Goal: Task Accomplishment & Management: Use online tool/utility

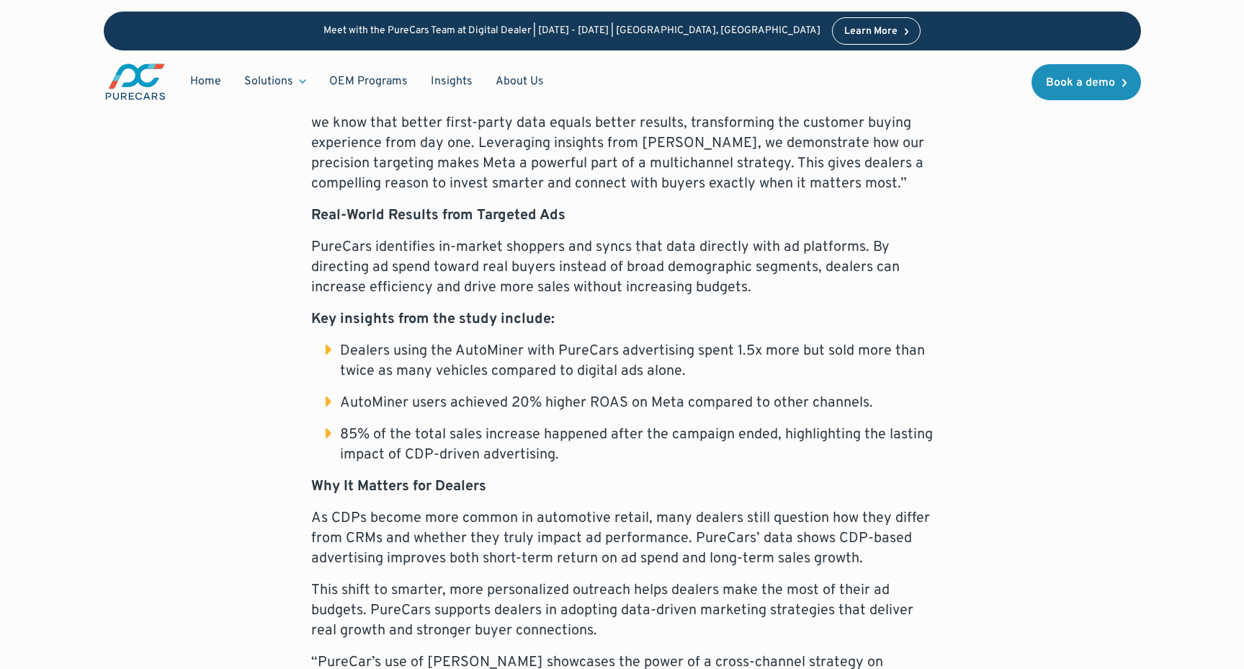
scroll to position [1063, 0]
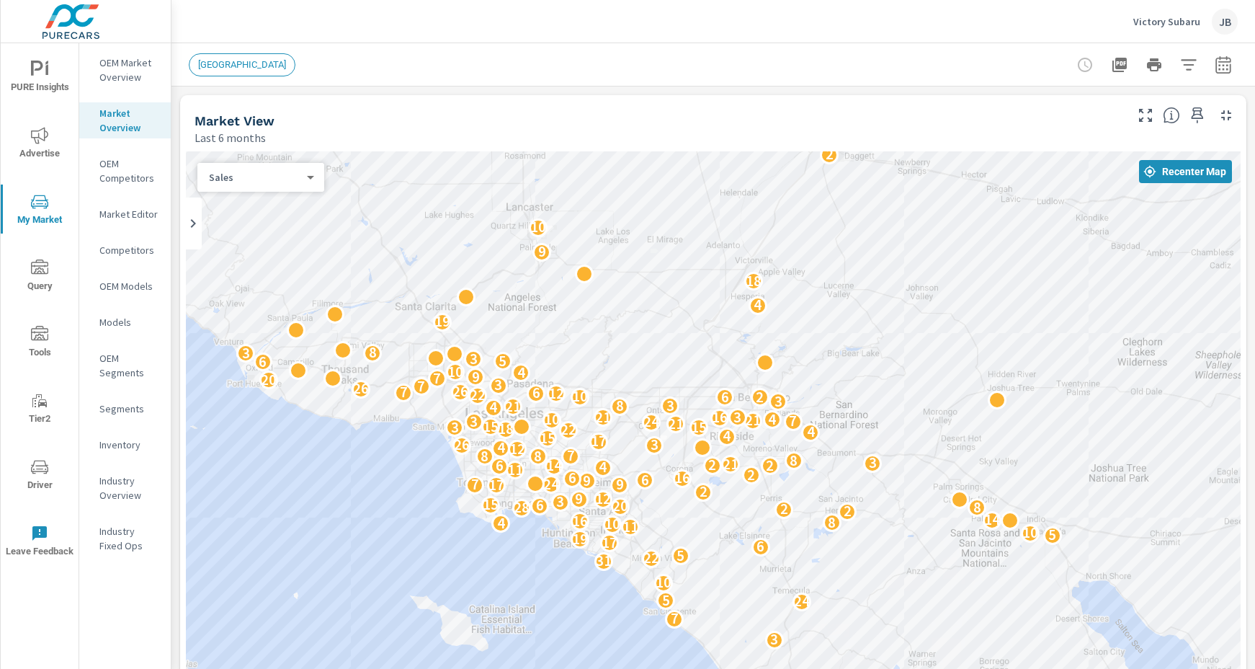
scroll to position [1567, 0]
click at [106, 398] on div "Segments" at bounding box center [125, 409] width 92 height 22
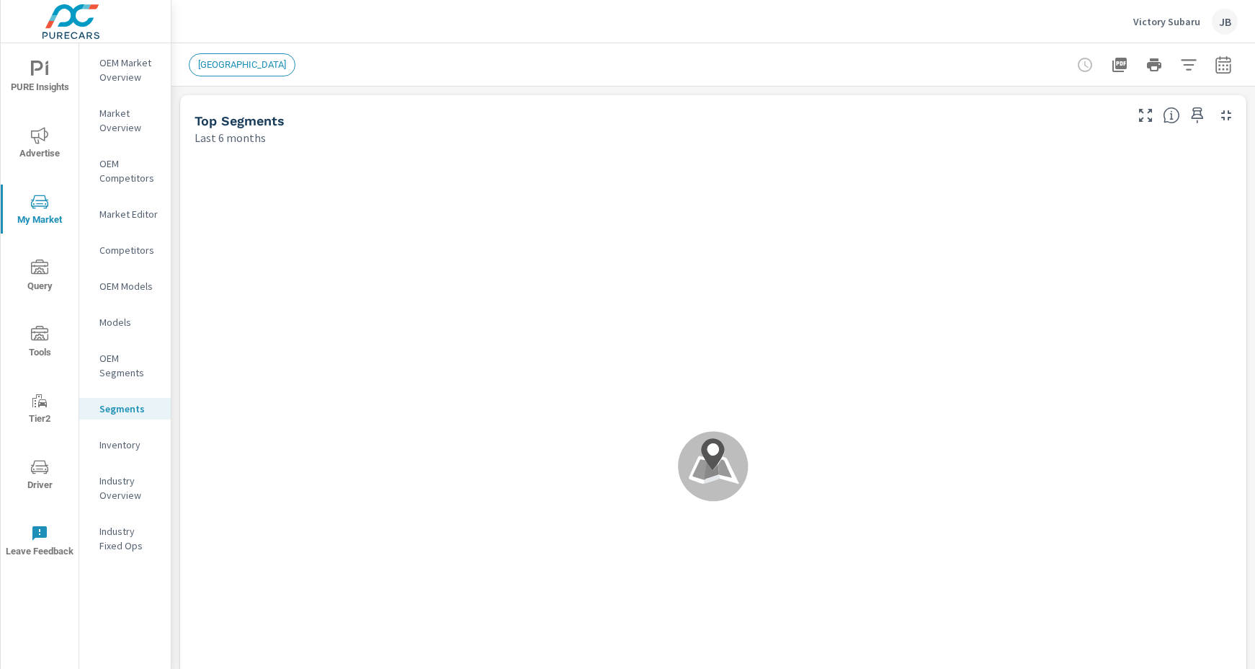
click at [1180, 19] on p "Victory Subaru" at bounding box center [1166, 21] width 67 height 13
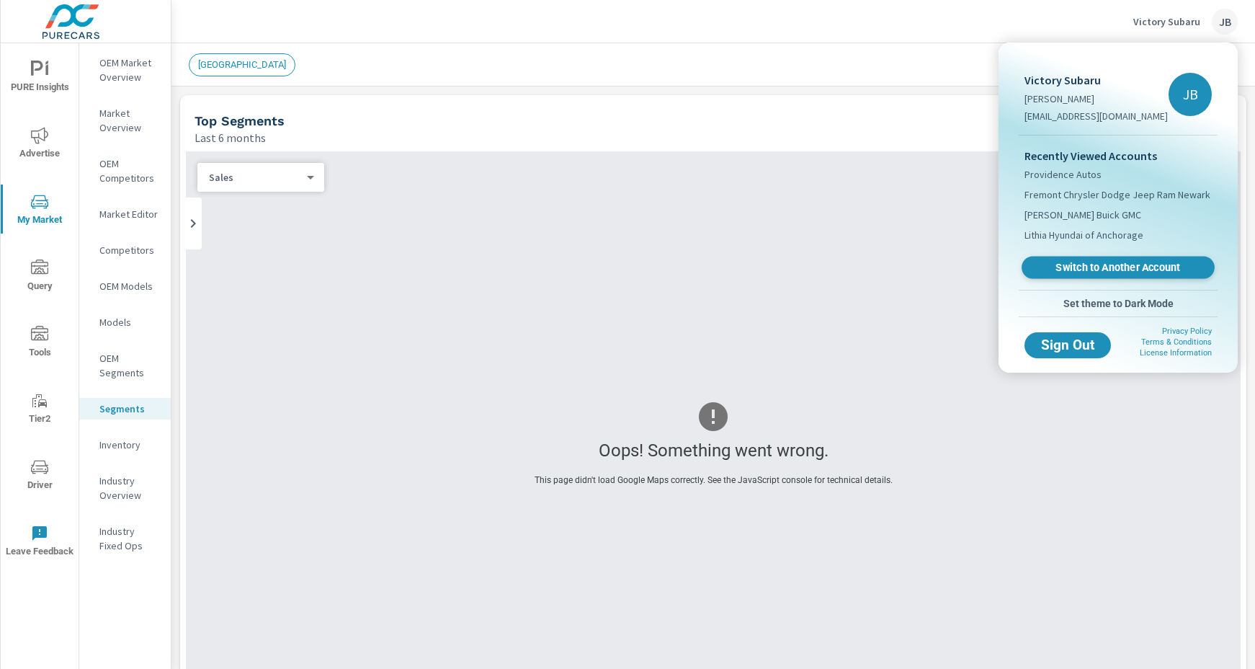
click at [1089, 276] on link "Switch to Another Account" at bounding box center [1118, 267] width 193 height 22
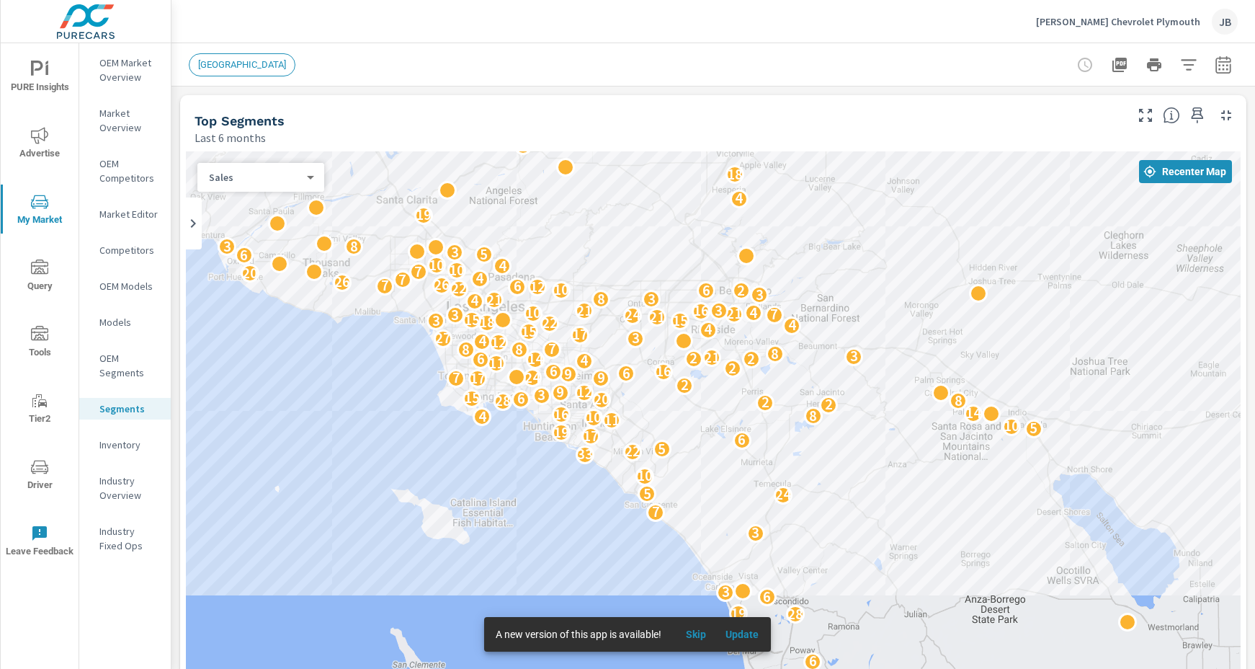
drag, startPoint x: 334, startPoint y: 561, endPoint x: 187, endPoint y: 412, distance: 208.9
click at [187, 412] on div "10 15 10 11 10 8 5 18 2 25 6 4 6 4 28 19 6 3 3 7 24 5 10 33 22 5 6 17 19 5 10 1…" at bounding box center [713, 443] width 1055 height 585
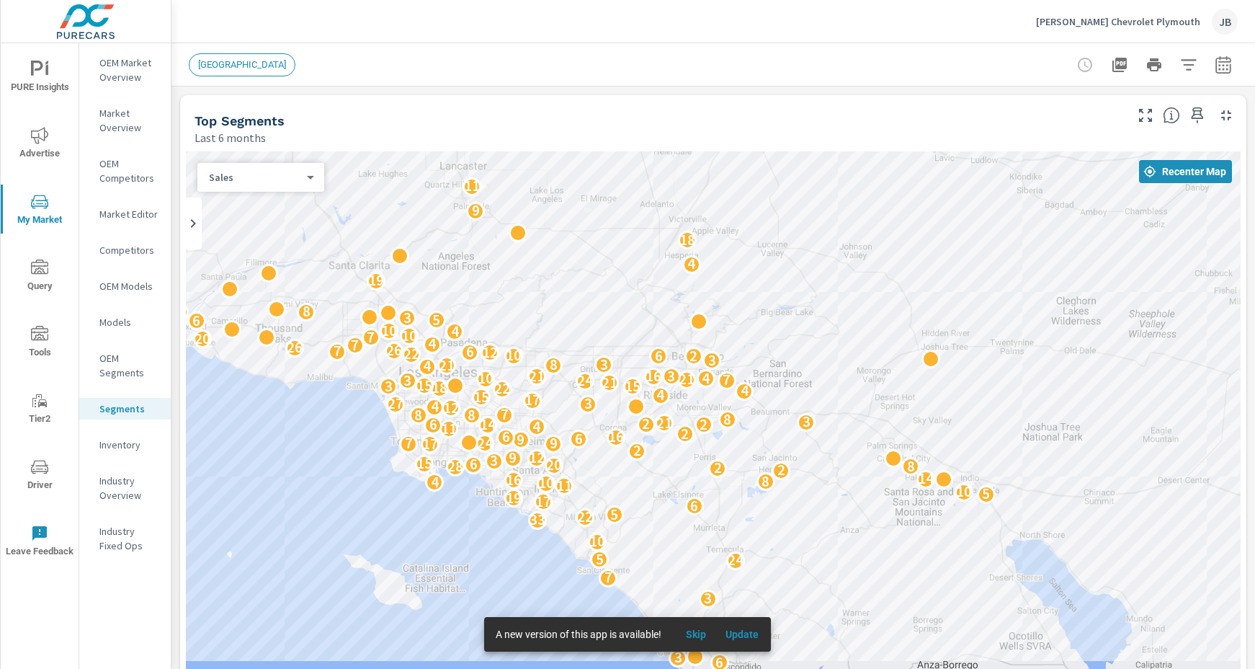
drag, startPoint x: 345, startPoint y: 420, endPoint x: 299, endPoint y: 481, distance: 76.1
click at [299, 481] on div "10 15 10 8 3 11 10 8 5 7 18 2 25 6 4 6 4 28 19 6 3 3 7 24 5 10 2 33 22 5 6 17 1…" at bounding box center [713, 443] width 1055 height 585
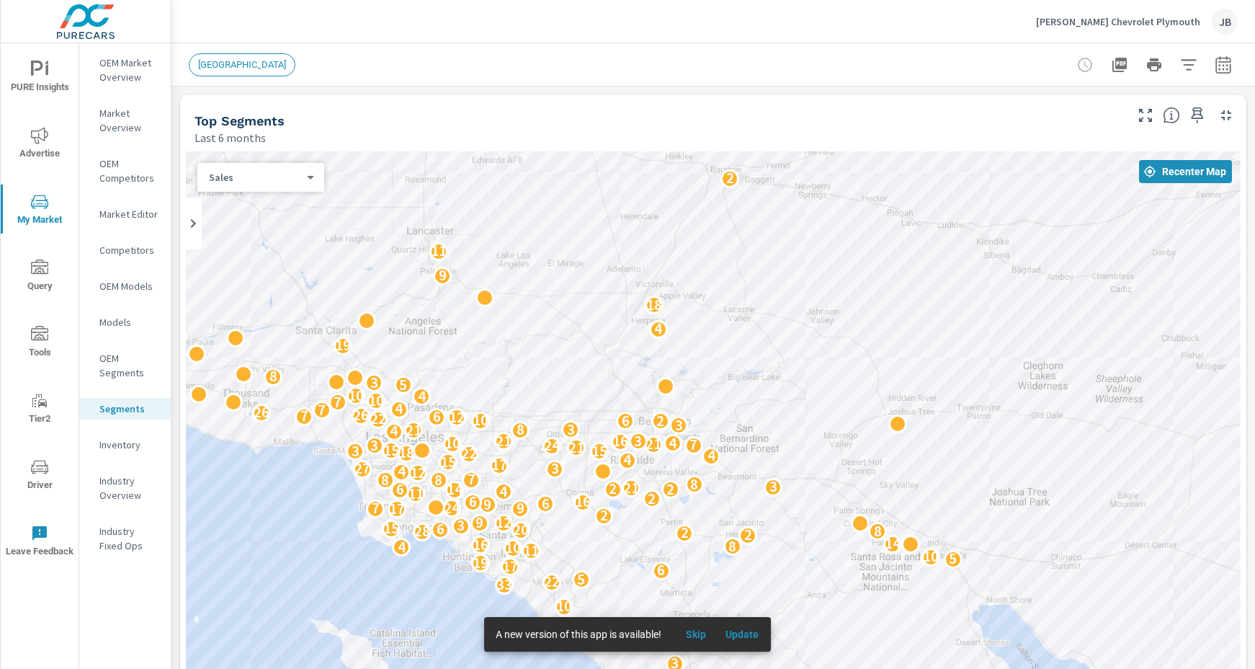
drag, startPoint x: 334, startPoint y: 495, endPoint x: 300, endPoint y: 558, distance: 71.9
click at [300, 558] on div "10 15 10 8 3 11 10 8 5 7 18 2 25 6 4 6 4 28 19 6 3 3 7 24 5 10 2 33 22 5 6 17 1…" at bounding box center [713, 443] width 1055 height 585
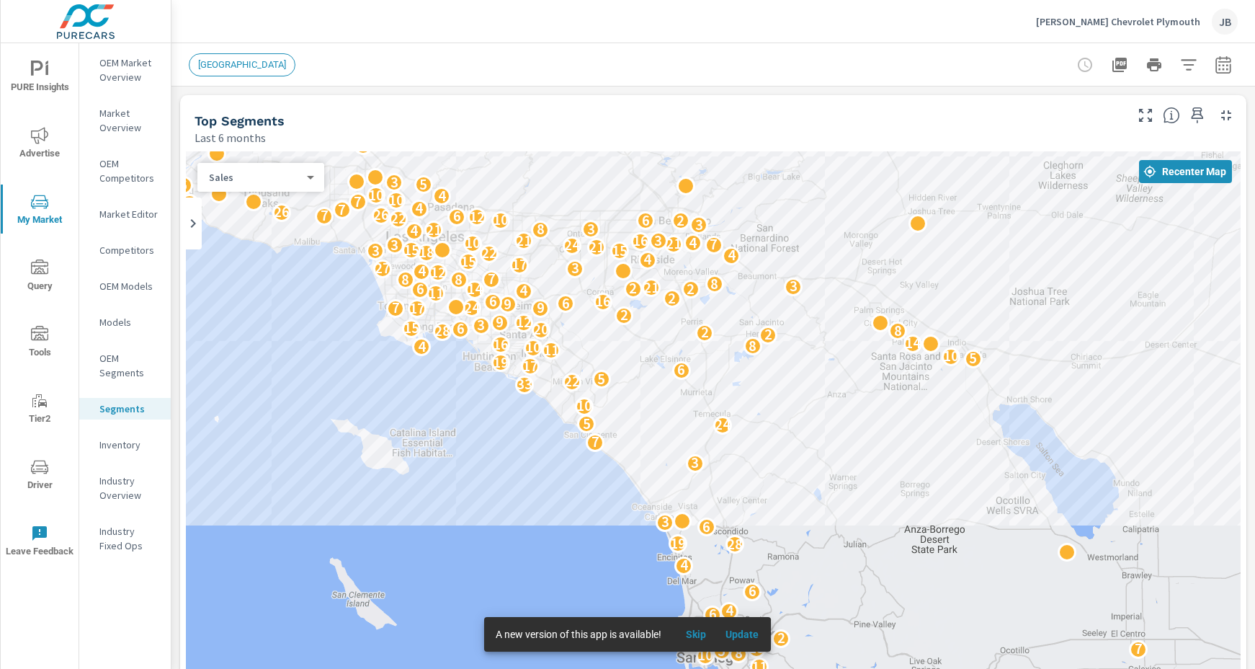
drag, startPoint x: 303, startPoint y: 527, endPoint x: 329, endPoint y: 324, distance: 205.5
click at [329, 324] on div "10 15 10 8 3 11 10 8 5 7 18 2 25 6 4 6 4 28 19 6 3 3 7 24 5 10 2 33 22 5 6 17 1…" at bounding box center [713, 443] width 1055 height 585
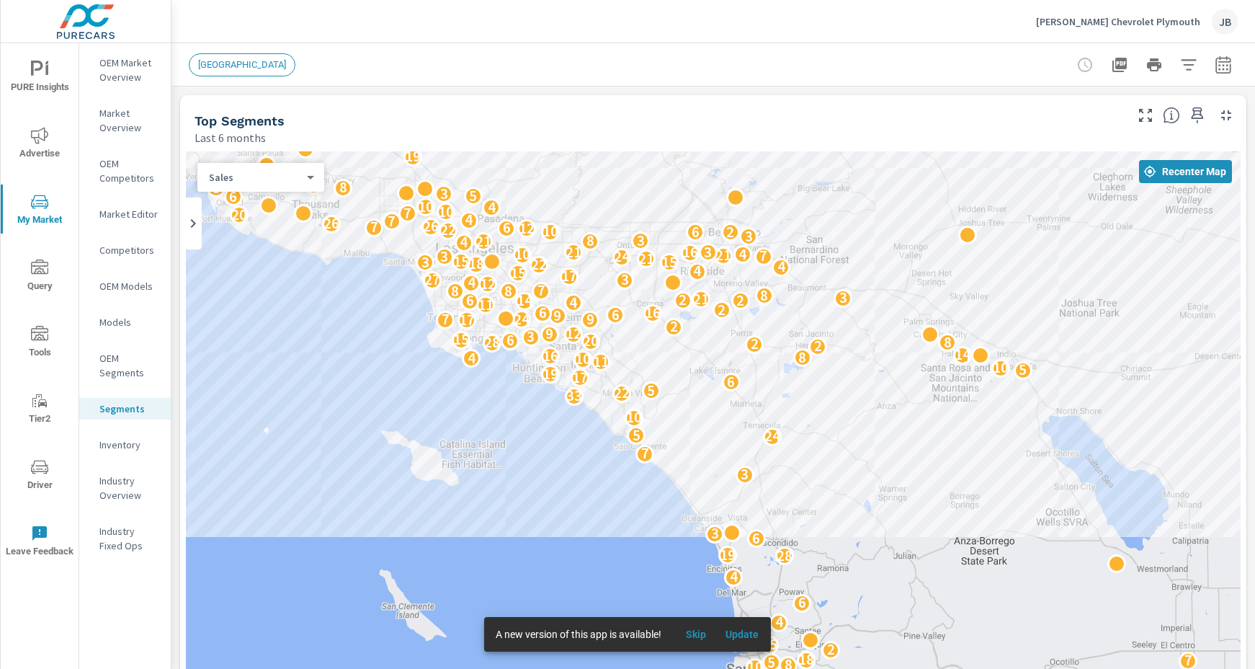
drag, startPoint x: 523, startPoint y: 568, endPoint x: 579, endPoint y: 638, distance: 89.7
click at [579, 638] on div "PURE Insights Advertise My Market Query Tools Tier2 Driver Leave Feedback OEM M…" at bounding box center [627, 334] width 1255 height 669
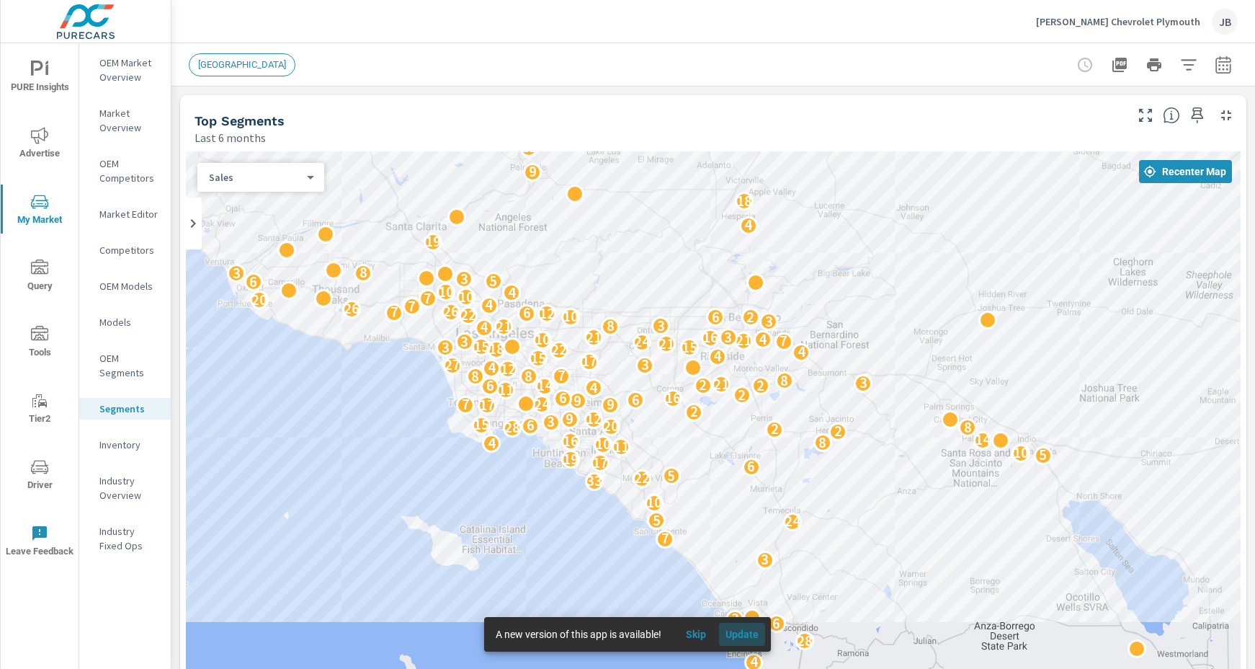
click at [745, 630] on span "Update" at bounding box center [742, 634] width 35 height 13
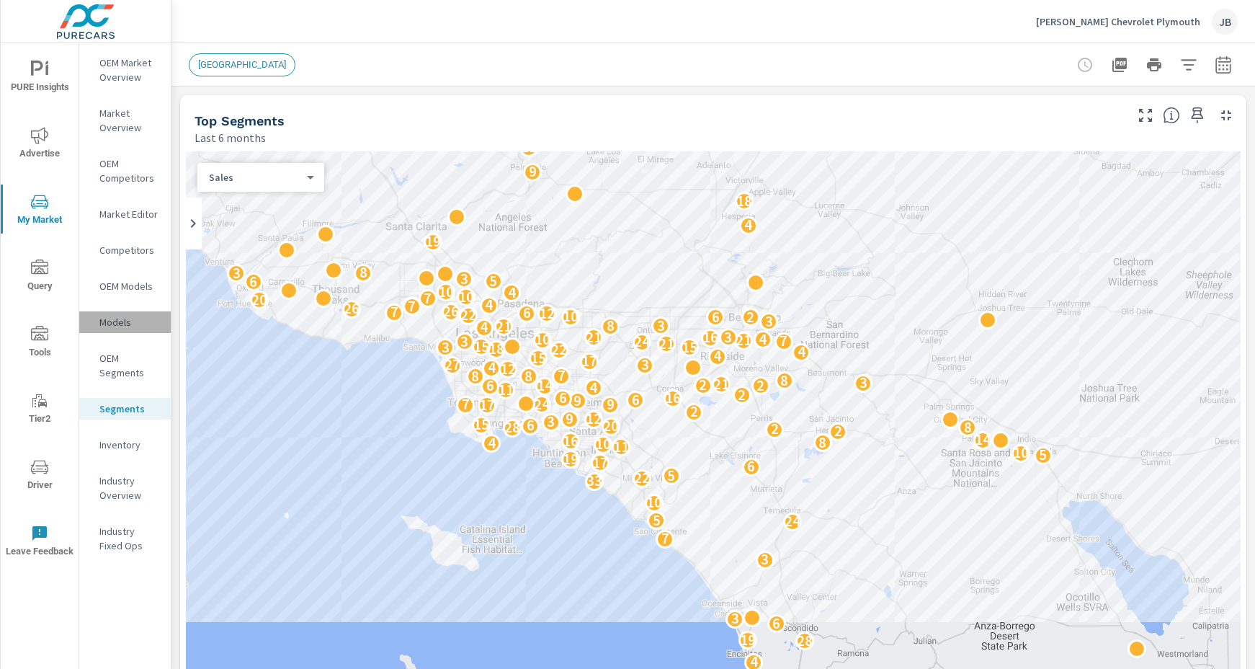
click at [104, 321] on p "Models" at bounding box center [129, 322] width 60 height 14
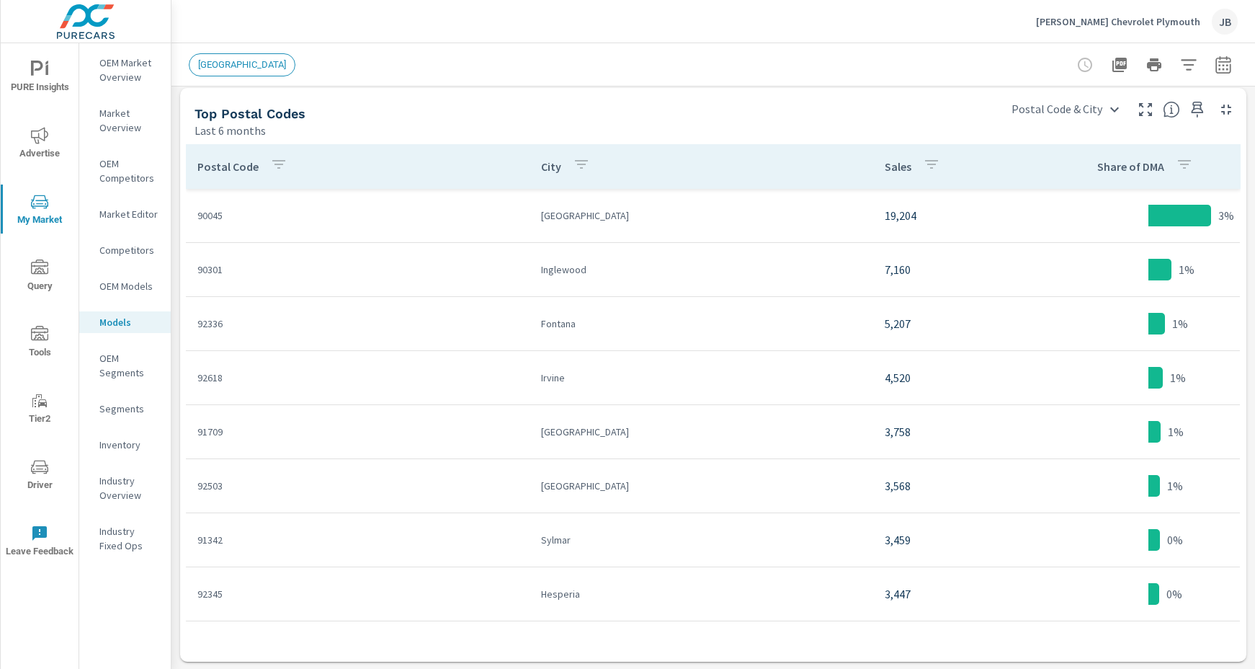
scroll to position [1308, 0]
click at [121, 114] on p "Market Overview" at bounding box center [129, 120] width 60 height 29
